Goal: Task Accomplishment & Management: Use online tool/utility

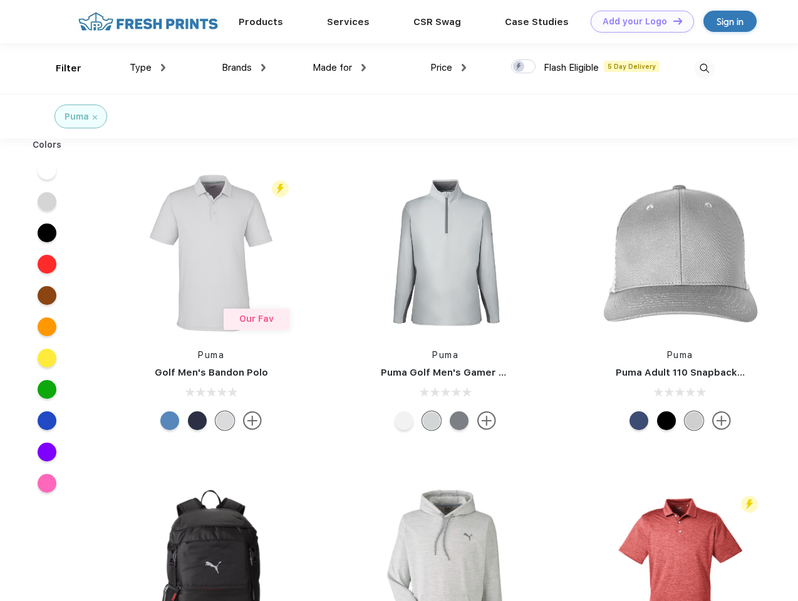
click at [637, 21] on link "Add your Logo Design Tool" at bounding box center [641, 22] width 103 height 22
click at [0, 0] on div "Design Tool" at bounding box center [0, 0] width 0 height 0
click at [672, 21] on link "Add your Logo Design Tool" at bounding box center [641, 22] width 103 height 22
click at [60, 68] on div "Filter" at bounding box center [69, 68] width 26 height 14
click at [148, 68] on span "Type" at bounding box center [141, 67] width 22 height 11
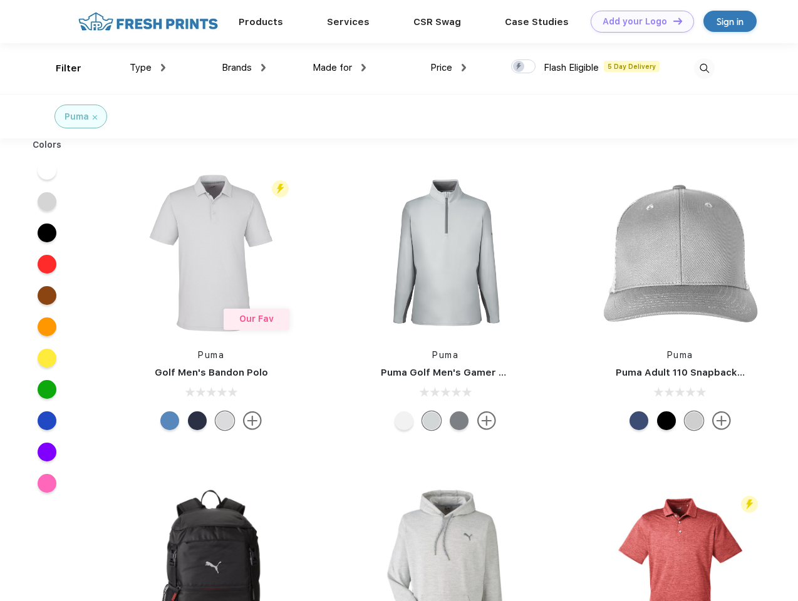
click at [244, 68] on span "Brands" at bounding box center [237, 67] width 30 height 11
click at [339, 68] on span "Made for" at bounding box center [331, 67] width 39 height 11
click at [448, 68] on span "Price" at bounding box center [441, 67] width 22 height 11
click at [523, 67] on div at bounding box center [523, 66] width 24 height 14
click at [519, 67] on input "checkbox" at bounding box center [515, 63] width 8 height 8
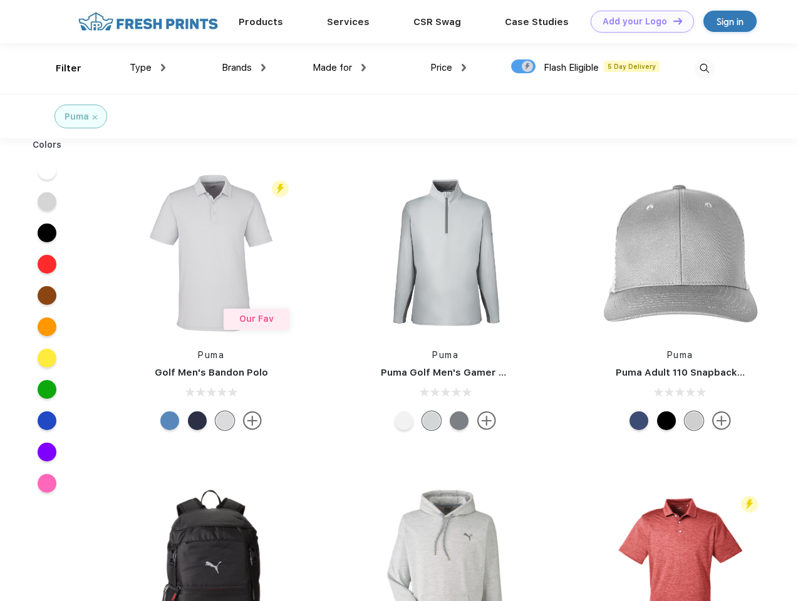
click at [704, 68] on img at bounding box center [704, 68] width 21 height 21
